Goal: Use online tool/utility: Use online tool/utility

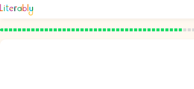
drag, startPoint x: 133, startPoint y: 69, endPoint x: 115, endPoint y: 55, distance: 22.3
click at [97, 35] on div at bounding box center [122, 29] width 252 height 21
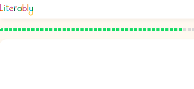
click at [181, 31] on rect at bounding box center [180, 29] width 3 height 3
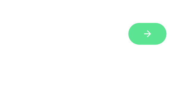
scroll to position [94, 0]
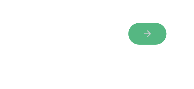
click at [155, 31] on button "button" at bounding box center [148, 34] width 38 height 22
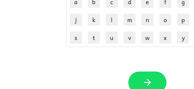
click at [187, 70] on div "Your browser must support playing .mp4 files to use Literably. Please try using…" at bounding box center [147, 82] width 295 height 67
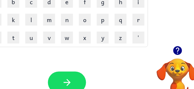
scroll to position [94, 78]
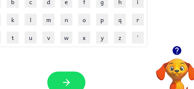
drag, startPoint x: 179, startPoint y: 52, endPoint x: 139, endPoint y: 63, distance: 41.7
click at [139, 63] on div "Your browser must support playing .mp4 files to use Literably. Please try using…" at bounding box center [66, 82] width 295 height 67
click at [174, 50] on icon "button" at bounding box center [177, 50] width 9 height 9
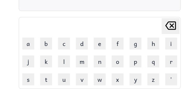
scroll to position [52, 48]
click at [27, 76] on button "s" at bounding box center [28, 79] width 12 height 12
click at [178, 22] on button "[PERSON_NAME] last character input" at bounding box center [171, 26] width 18 height 16
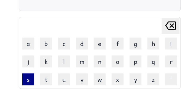
click at [30, 80] on button "s" at bounding box center [28, 79] width 12 height 12
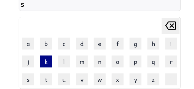
click at [47, 59] on button "k" at bounding box center [46, 62] width 12 height 12
click at [168, 28] on icon at bounding box center [171, 25] width 11 height 8
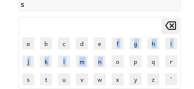
drag, startPoint x: 112, startPoint y: 55, endPoint x: 114, endPoint y: 50, distance: 5.6
click at [114, 50] on tbody "[PERSON_NAME] last character input a b c d e f g h i j k l m n o p q r s t u v …" at bounding box center [100, 53] width 161 height 70
click at [168, 58] on button "r" at bounding box center [172, 62] width 12 height 12
click at [49, 60] on button "k" at bounding box center [46, 62] width 12 height 12
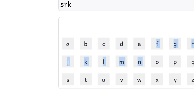
scroll to position [52, 0]
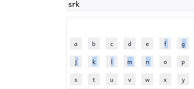
type button "k"
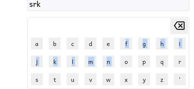
scroll to position [52, 36]
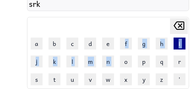
click at [180, 43] on button "i" at bounding box center [180, 44] width 12 height 12
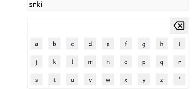
drag, startPoint x: 183, startPoint y: 46, endPoint x: 152, endPoint y: 17, distance: 42.0
click at [152, 17] on table "[PERSON_NAME] last character input a b c d e f g h i j k l m n o p q r s t u v …" at bounding box center [108, 52] width 162 height 71
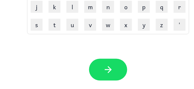
scroll to position [112, 36]
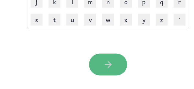
click at [113, 58] on button "button" at bounding box center [108, 65] width 38 height 22
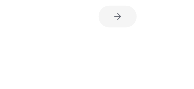
scroll to position [105, 30]
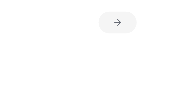
click at [115, 46] on div at bounding box center [117, 19] width 295 height 170
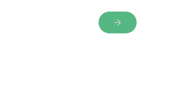
click at [116, 21] on icon "button" at bounding box center [118, 22] width 10 height 10
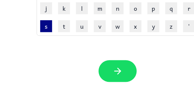
click at [45, 25] on button "s" at bounding box center [46, 26] width 12 height 12
type button "s"
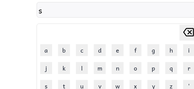
scroll to position [39, 30]
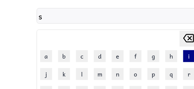
click at [191, 57] on button "i" at bounding box center [190, 56] width 12 height 12
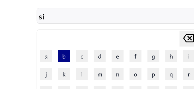
click at [63, 51] on button "b" at bounding box center [64, 56] width 12 height 12
type button "b"
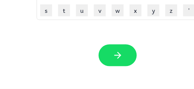
scroll to position [123, 30]
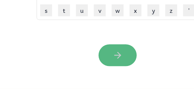
click at [117, 45] on button "button" at bounding box center [118, 55] width 38 height 22
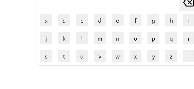
scroll to position [69, 30]
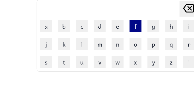
click at [137, 26] on button "f" at bounding box center [136, 26] width 12 height 12
type button "f"
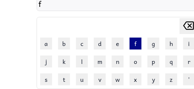
scroll to position [51, 30]
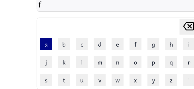
click at [48, 41] on button "a" at bounding box center [46, 44] width 12 height 12
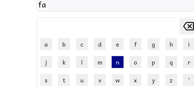
click at [114, 66] on button "n" at bounding box center [118, 62] width 12 height 12
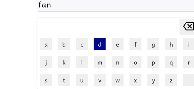
click at [106, 40] on button "d" at bounding box center [100, 44] width 12 height 12
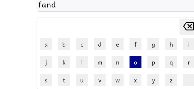
type button "d"
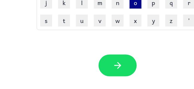
scroll to position [111, 30]
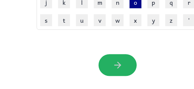
click at [130, 63] on button "button" at bounding box center [118, 65] width 38 height 22
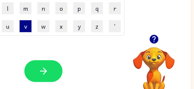
scroll to position [105, 101]
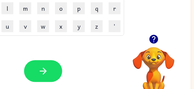
click at [155, 37] on icon "button" at bounding box center [154, 39] width 10 height 10
click at [154, 39] on icon "button" at bounding box center [154, 39] width 10 height 10
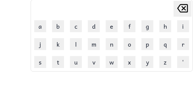
scroll to position [69, 35]
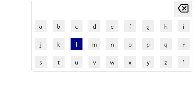
click at [73, 38] on button "l" at bounding box center [77, 44] width 12 height 12
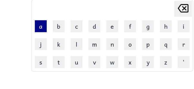
click at [43, 26] on button "a" at bounding box center [41, 26] width 12 height 12
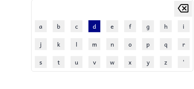
click at [92, 32] on button "d" at bounding box center [95, 26] width 12 height 12
type button "d"
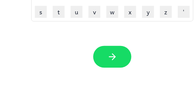
scroll to position [123, 35]
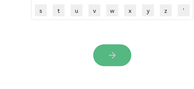
click at [107, 54] on button "button" at bounding box center [112, 55] width 38 height 22
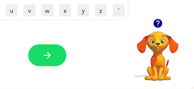
scroll to position [123, 101]
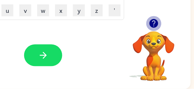
click at [153, 20] on icon "button" at bounding box center [154, 23] width 9 height 9
click at [153, 19] on icon "button" at bounding box center [154, 23] width 9 height 9
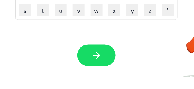
scroll to position [123, 47]
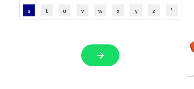
click at [32, 12] on button "s" at bounding box center [29, 10] width 12 height 12
type button "s"
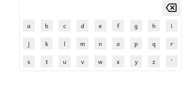
scroll to position [69, 47]
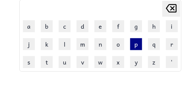
click at [138, 46] on button "p" at bounding box center [136, 44] width 12 height 12
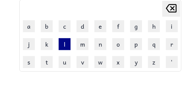
click at [65, 43] on button "l" at bounding box center [65, 44] width 12 height 12
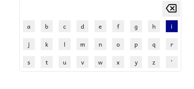
click at [171, 27] on button "i" at bounding box center [172, 26] width 12 height 12
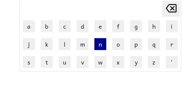
type button "i"
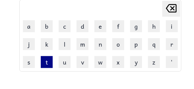
click at [43, 65] on button "t" at bounding box center [47, 62] width 12 height 12
type button "t"
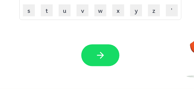
scroll to position [123, 47]
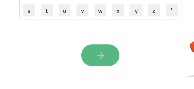
click at [97, 58] on icon "button" at bounding box center [100, 55] width 10 height 10
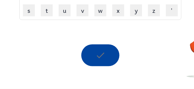
click at [97, 58] on div at bounding box center [100, 55] width 38 height 22
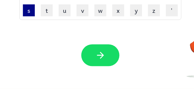
click at [34, 4] on button "s" at bounding box center [29, 10] width 12 height 12
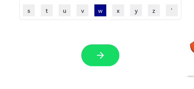
type button "s"
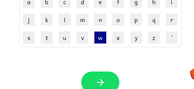
scroll to position [93, 47]
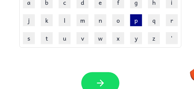
drag, startPoint x: 138, startPoint y: 26, endPoint x: 138, endPoint y: 21, distance: 5.4
click at [138, 21] on td "p" at bounding box center [136, 20] width 17 height 17
click at [138, 21] on button "p" at bounding box center [136, 20] width 12 height 12
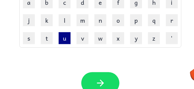
click at [64, 41] on button "u" at bounding box center [65, 38] width 12 height 12
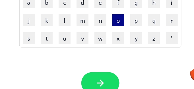
click at [115, 24] on button "o" at bounding box center [119, 20] width 12 height 12
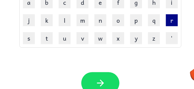
click at [169, 23] on button "r" at bounding box center [172, 20] width 12 height 12
click at [36, 21] on td "j" at bounding box center [28, 20] width 17 height 17
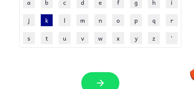
click at [47, 21] on button "k" at bounding box center [47, 20] width 12 height 12
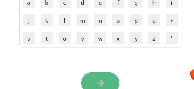
click at [95, 84] on icon "button" at bounding box center [100, 83] width 10 height 10
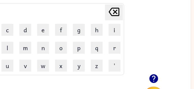
scroll to position [72, 101]
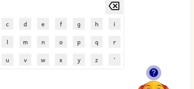
click at [153, 69] on icon "button" at bounding box center [154, 72] width 9 height 9
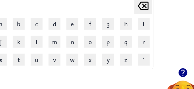
scroll to position [72, 71]
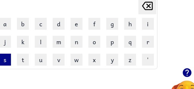
click at [1, 54] on button "s" at bounding box center [5, 60] width 12 height 12
click at [16, 60] on td "t" at bounding box center [22, 59] width 17 height 17
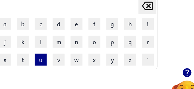
click at [38, 62] on button "u" at bounding box center [41, 60] width 12 height 12
click at [150, 35] on td "r" at bounding box center [148, 41] width 17 height 17
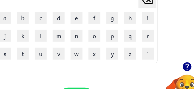
scroll to position [84, 71]
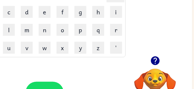
scroll to position [84, 101]
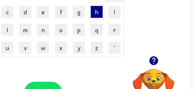
click at [95, 15] on button "h" at bounding box center [97, 12] width 12 height 12
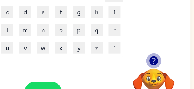
click at [155, 61] on icon "button" at bounding box center [154, 60] width 9 height 9
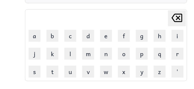
scroll to position [60, 41]
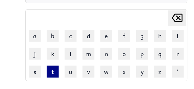
click at [55, 67] on button "t" at bounding box center [53, 72] width 12 height 12
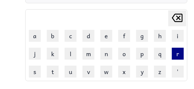
click at [174, 54] on button "r" at bounding box center [178, 54] width 12 height 12
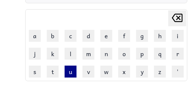
click at [67, 71] on button "u" at bounding box center [71, 72] width 12 height 12
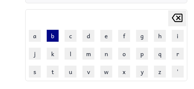
click at [49, 32] on button "b" at bounding box center [53, 36] width 12 height 12
type button "b"
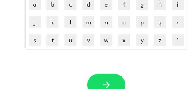
scroll to position [95, 41]
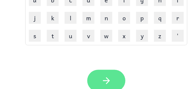
click at [110, 78] on icon "button" at bounding box center [106, 81] width 10 height 10
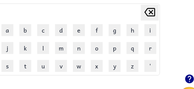
scroll to position [66, 65]
click at [24, 22] on td "b" at bounding box center [25, 29] width 17 height 17
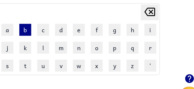
click at [25, 25] on button "b" at bounding box center [25, 30] width 12 height 12
type button "b"
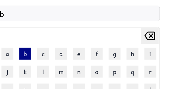
scroll to position [0, 0]
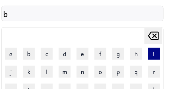
click at [152, 52] on button "i" at bounding box center [154, 54] width 12 height 12
type button "i"
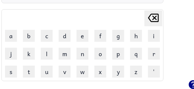
scroll to position [66, 65]
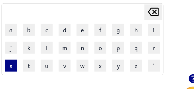
click at [14, 65] on button "s" at bounding box center [11, 66] width 12 height 12
type button "s"
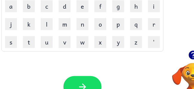
scroll to position [90, 65]
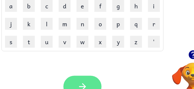
click at [69, 78] on button "button" at bounding box center [83, 87] width 38 height 22
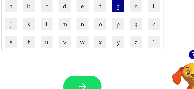
click at [117, 10] on button "g" at bounding box center [119, 6] width 12 height 12
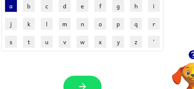
drag, startPoint x: 104, startPoint y: 39, endPoint x: 14, endPoint y: 5, distance: 96.2
click at [14, 5] on button "a" at bounding box center [11, 6] width 12 height 12
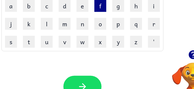
click at [101, 4] on button "f" at bounding box center [101, 6] width 12 height 12
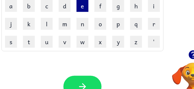
click at [87, 4] on button "e" at bounding box center [83, 6] width 12 height 12
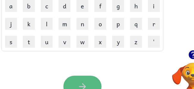
click at [78, 84] on icon "button" at bounding box center [83, 86] width 10 height 10
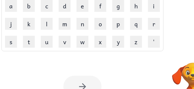
click at [145, 65] on div "Your browser must support playing .mp4 files to use Literably. Please try using…" at bounding box center [82, 86] width 295 height 67
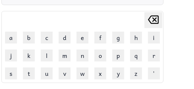
scroll to position [54, 65]
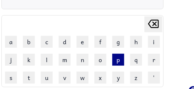
click at [115, 56] on button "p" at bounding box center [119, 60] width 12 height 12
click at [154, 36] on td "i" at bounding box center [154, 41] width 17 height 17
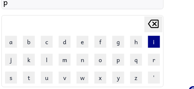
click at [154, 38] on button "i" at bounding box center [154, 42] width 12 height 12
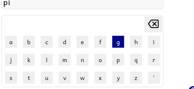
click at [122, 45] on button "g" at bounding box center [119, 42] width 12 height 12
type button "g"
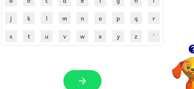
scroll to position [95, 65]
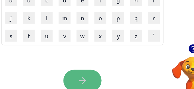
click at [83, 81] on icon "button" at bounding box center [83, 81] width 10 height 10
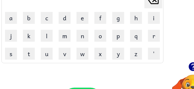
scroll to position [84, 65]
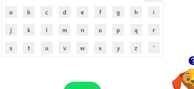
click at [193, 60] on icon "button" at bounding box center [193, 60] width 9 height 9
click at [137, 13] on button "h" at bounding box center [136, 12] width 12 height 12
click at [12, 10] on button "a" at bounding box center [11, 12] width 12 height 12
click at [8, 50] on button "s" at bounding box center [11, 48] width 12 height 12
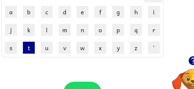
click at [31, 44] on button "t" at bounding box center [29, 48] width 12 height 12
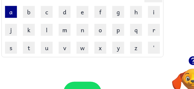
click at [13, 14] on button "a" at bounding box center [11, 12] width 12 height 12
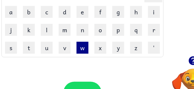
click at [83, 42] on button "w" at bounding box center [83, 48] width 12 height 12
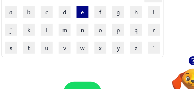
click at [83, 10] on button "e" at bounding box center [83, 12] width 12 height 12
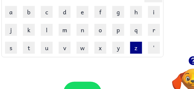
click at [136, 42] on button "z" at bounding box center [136, 48] width 12 height 12
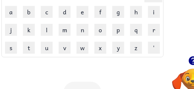
scroll to position [73, 65]
